Goal: Task Accomplishment & Management: Manage account settings

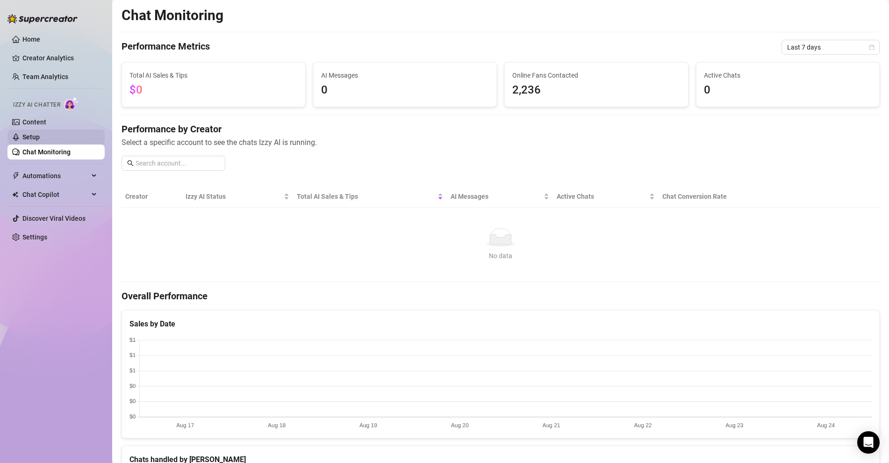
click at [33, 138] on link "Setup" at bounding box center [30, 136] width 17 height 7
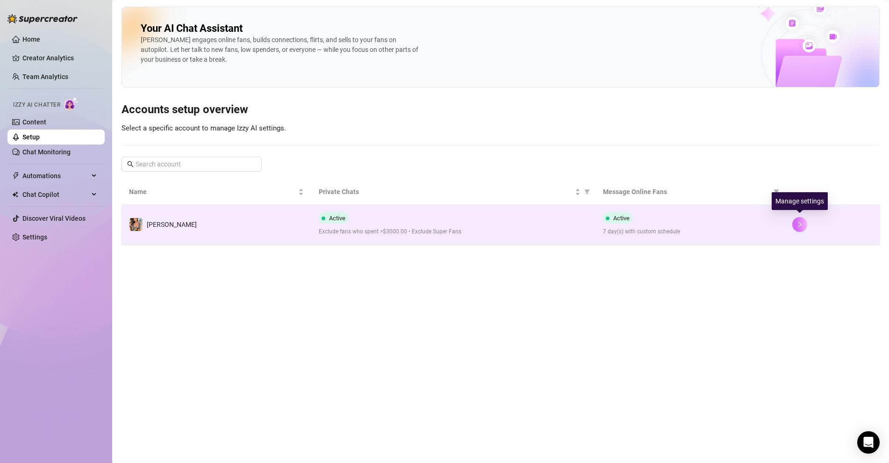
click at [799, 223] on icon "right" at bounding box center [799, 224] width 7 height 7
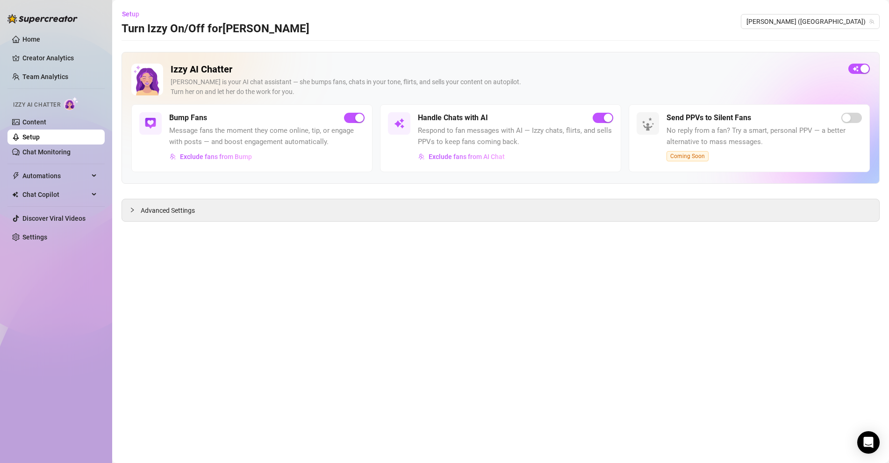
click at [174, 207] on span "Advanced Settings" at bounding box center [168, 210] width 54 height 10
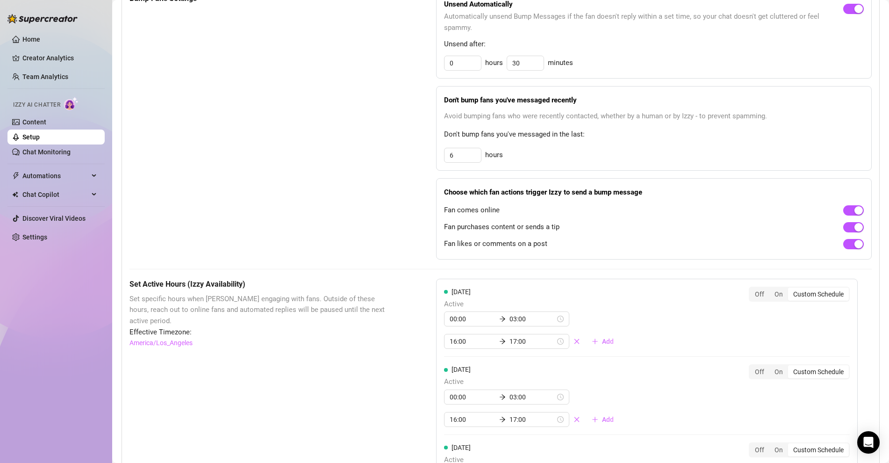
scroll to position [449, 0]
click at [764, 289] on div "Off" at bounding box center [760, 292] width 20 height 13
click at [752, 287] on input "Off" at bounding box center [752, 287] width 0 height 0
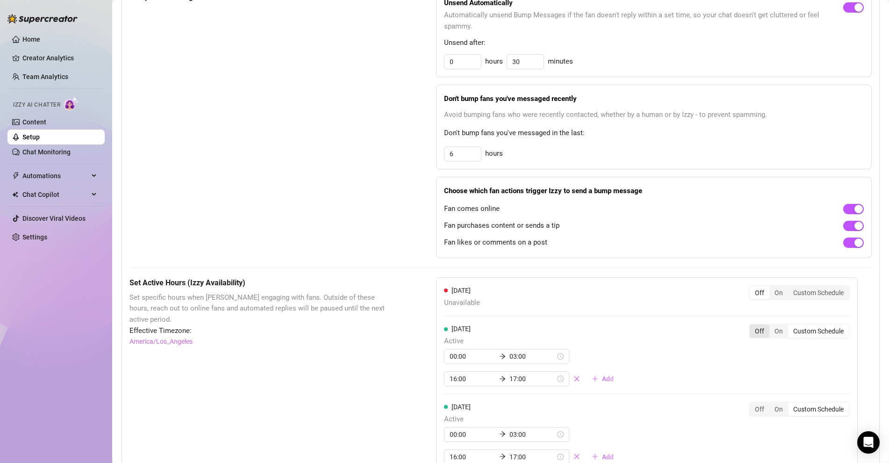
click at [766, 329] on div "Off" at bounding box center [760, 330] width 20 height 13
click at [752, 326] on input "Off" at bounding box center [752, 326] width 0 height 0
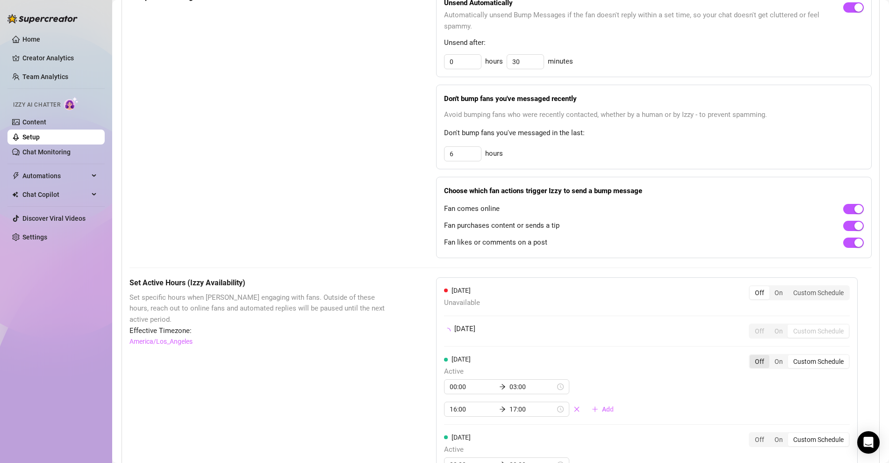
scroll to position [455, 0]
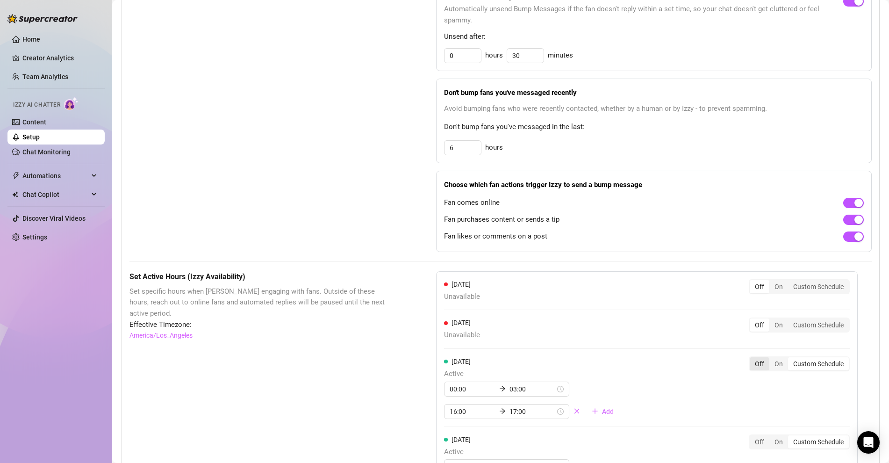
click at [762, 357] on div "Off" at bounding box center [760, 363] width 20 height 13
click at [752, 358] on input "Off" at bounding box center [752, 358] width 0 height 0
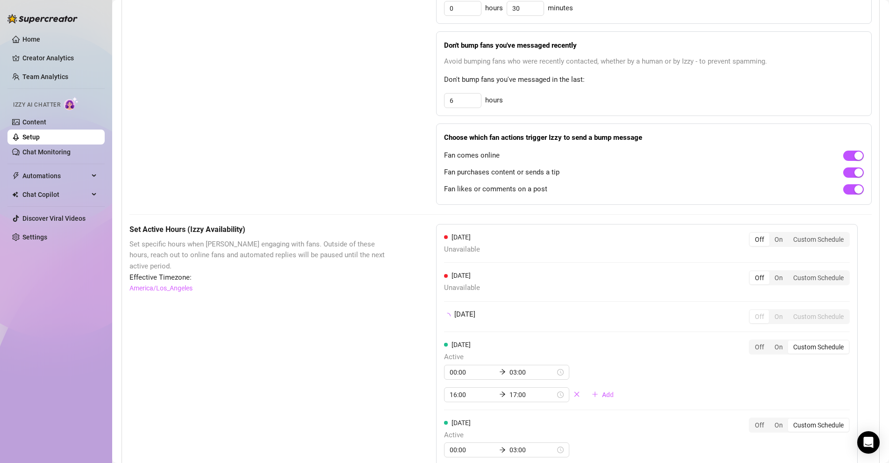
scroll to position [504, 0]
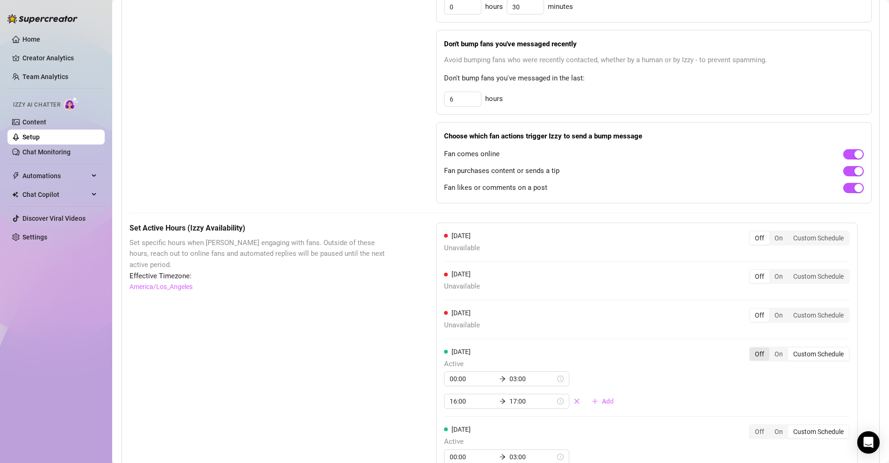
click at [762, 347] on div "Off" at bounding box center [760, 353] width 20 height 13
click at [752, 349] on input "Off" at bounding box center [752, 349] width 0 height 0
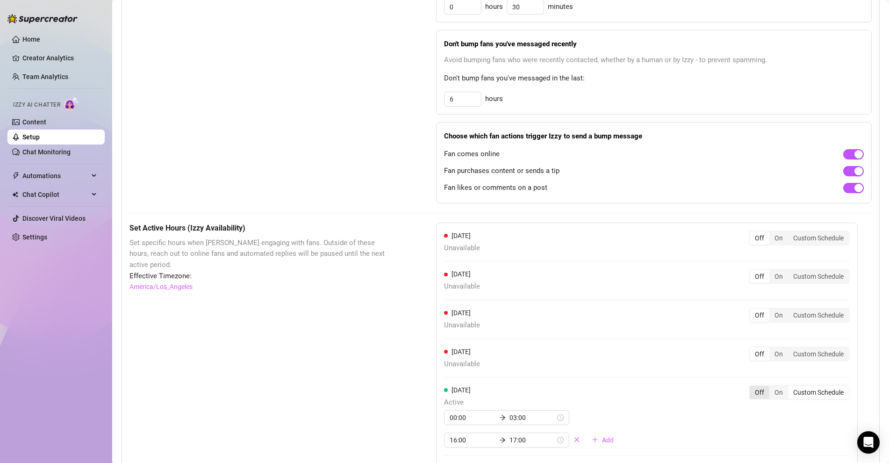
click at [762, 385] on div "Off On Custom Schedule" at bounding box center [799, 392] width 101 height 15
click at [762, 385] on div "Off" at bounding box center [760, 391] width 20 height 13
click at [752, 387] on input "Off" at bounding box center [752, 387] width 0 height 0
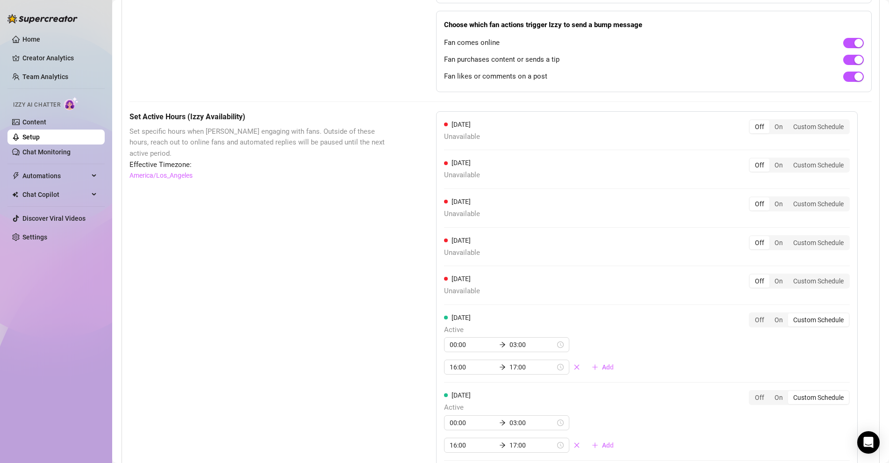
scroll to position [616, 0]
click at [763, 315] on div "Off" at bounding box center [760, 318] width 20 height 13
click at [752, 314] on input "Off" at bounding box center [752, 314] width 0 height 0
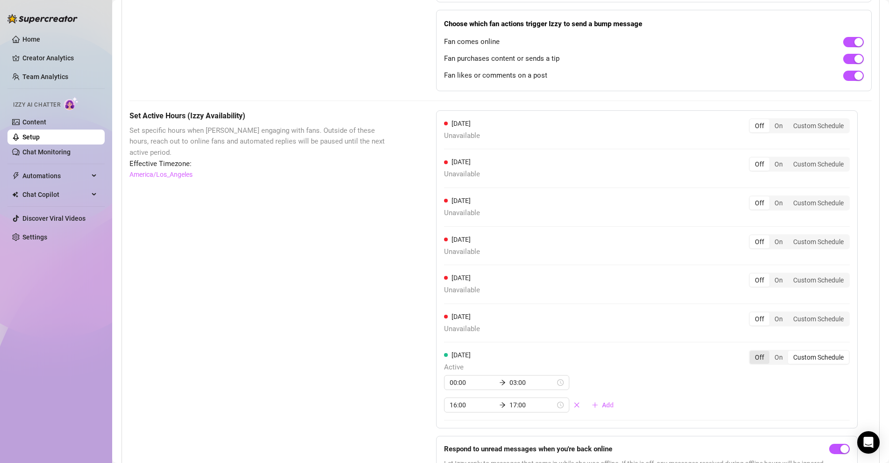
click at [764, 354] on div "Off" at bounding box center [760, 356] width 20 height 13
click at [752, 352] on input "Off" at bounding box center [752, 352] width 0 height 0
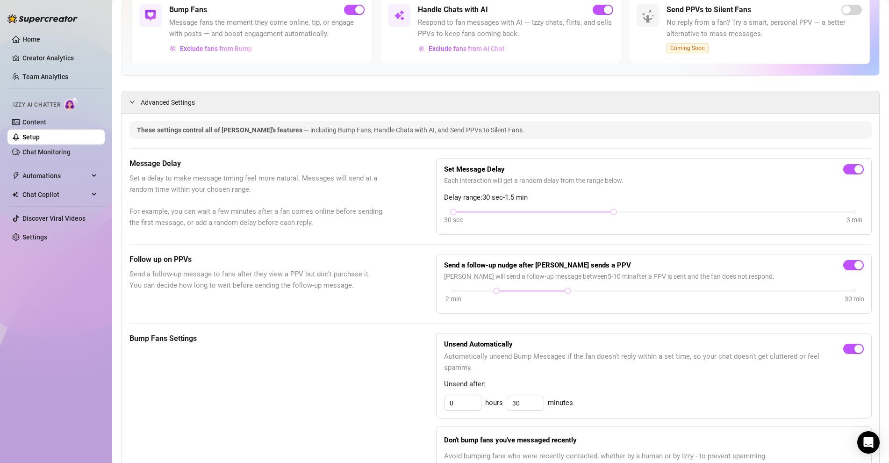
scroll to position [0, 0]
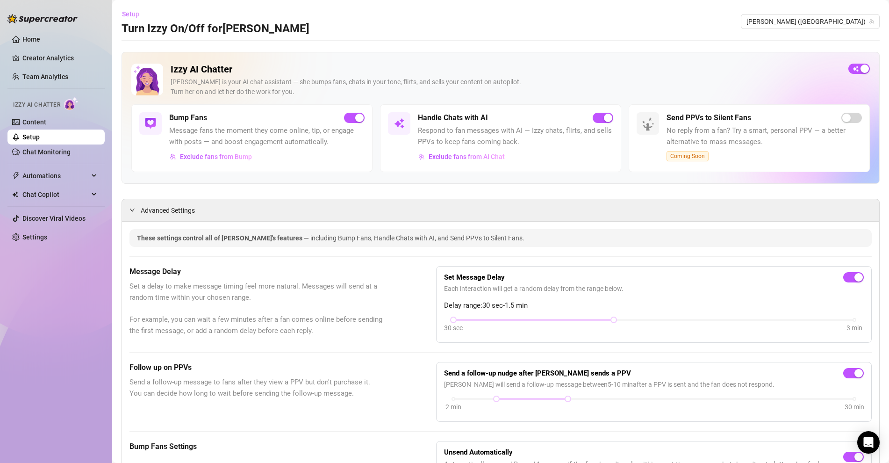
click at [125, 15] on span "Setup" at bounding box center [130, 13] width 17 height 7
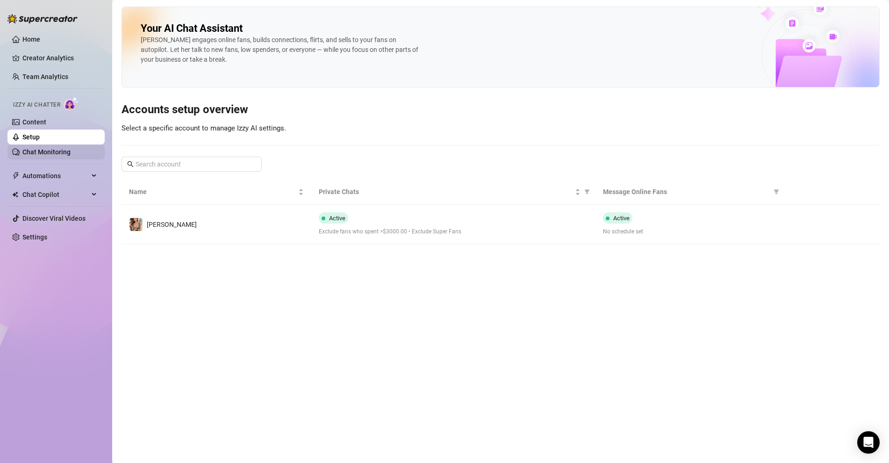
click at [55, 150] on link "Chat Monitoring" at bounding box center [46, 151] width 48 height 7
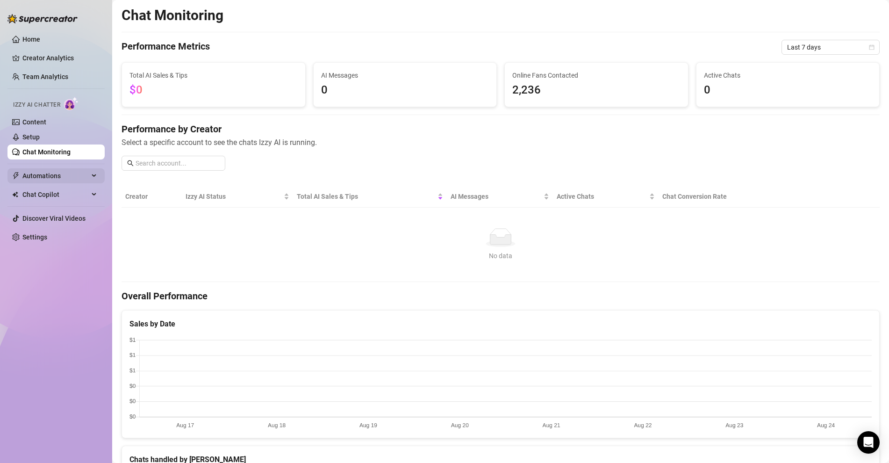
click at [43, 175] on span "Automations" at bounding box center [55, 175] width 66 height 15
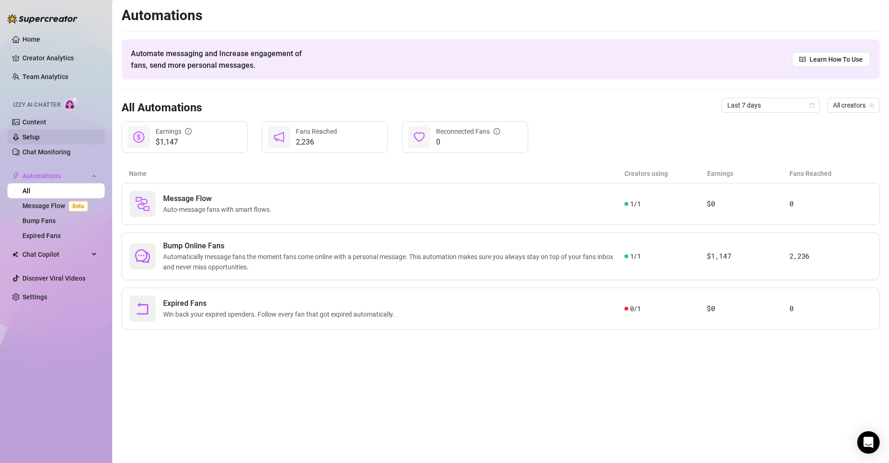
click at [40, 133] on link "Setup" at bounding box center [30, 136] width 17 height 7
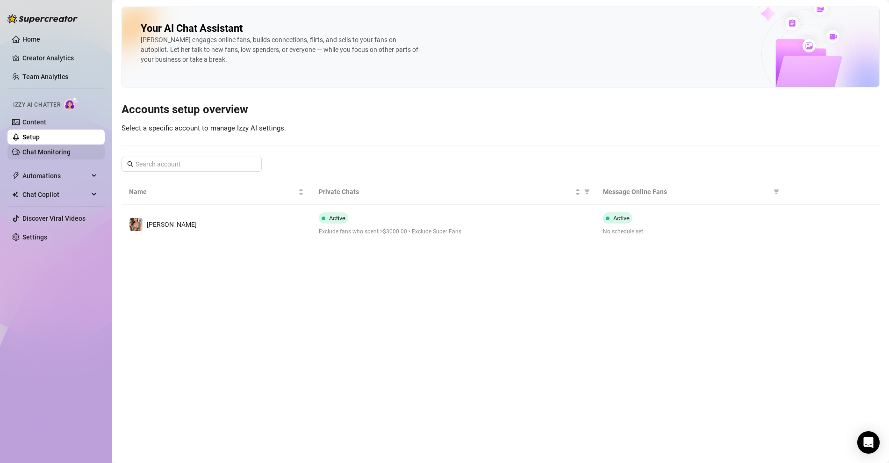
click at [36, 151] on link "Chat Monitoring" at bounding box center [46, 151] width 48 height 7
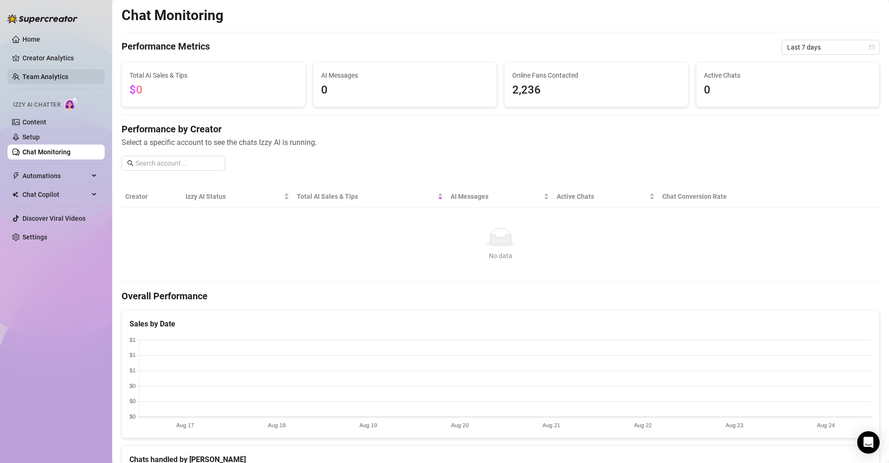
click at [36, 80] on link "Team Analytics" at bounding box center [45, 76] width 46 height 7
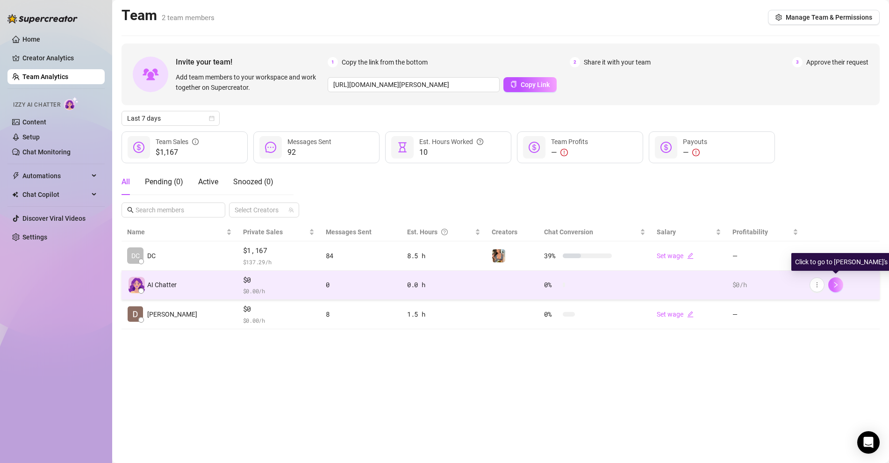
click at [836, 287] on span "button" at bounding box center [835, 284] width 7 height 7
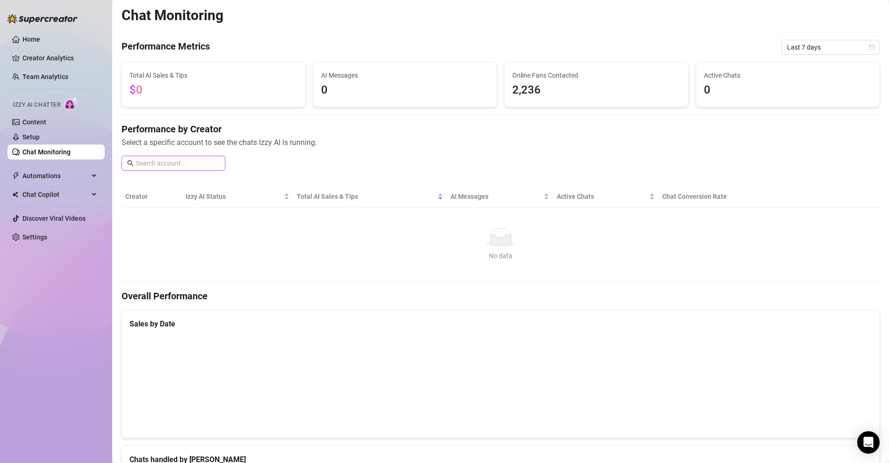
click at [157, 165] on input "text" at bounding box center [178, 163] width 84 height 10
type input "lin"
click at [275, 164] on div "Performance by Creator Select a specific account to see the chats Izzy AI is ru…" at bounding box center [500, 150] width 758 height 56
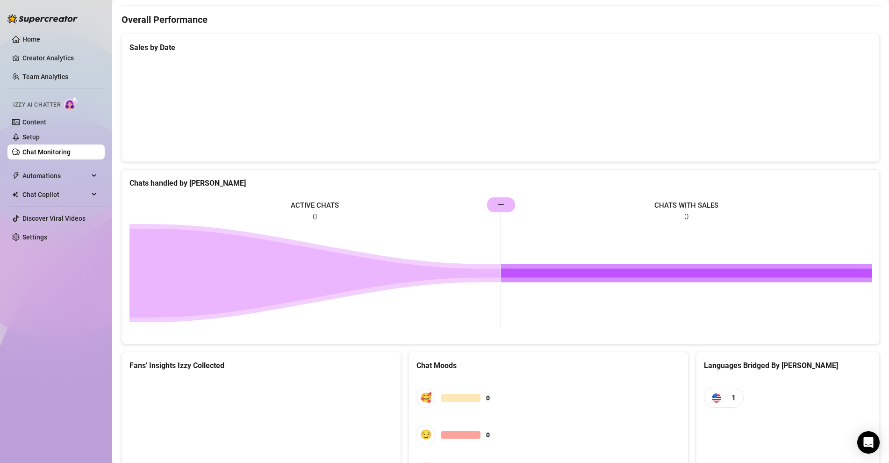
scroll to position [373, 0]
